Goal: Information Seeking & Learning: Learn about a topic

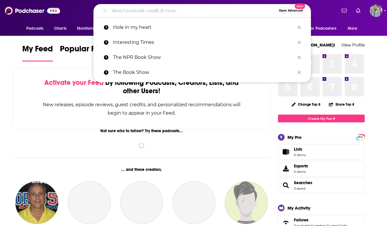
click at [120, 13] on input "Search podcasts, credits, & more..." at bounding box center [192, 10] width 167 height 9
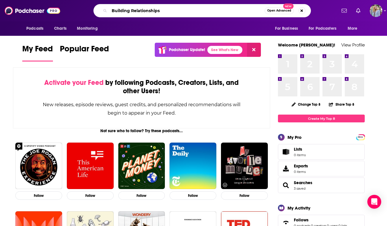
type input "Building Relationships"
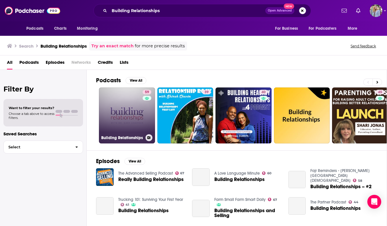
click at [121, 110] on link "59 Building Relationships" at bounding box center [127, 116] width 56 height 56
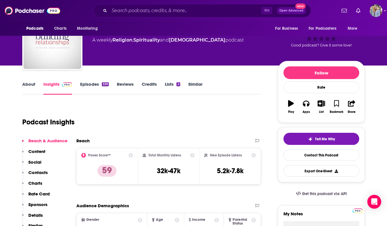
scroll to position [19, 0]
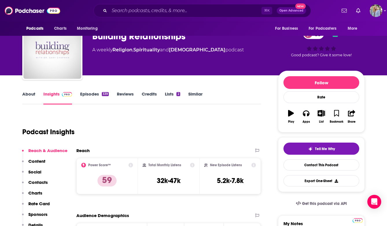
click at [26, 97] on link "About" at bounding box center [28, 97] width 13 height 13
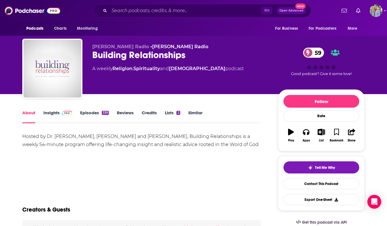
click at [55, 114] on link "Insights" at bounding box center [57, 116] width 29 height 13
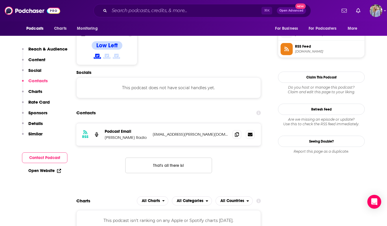
scroll to position [331, 0]
